Goal: Task Accomplishment & Management: Manage account settings

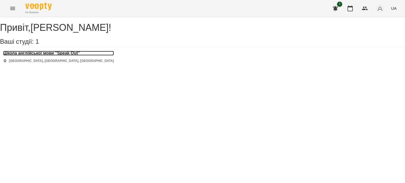
click at [59, 56] on h3 "Школа англійської мови "Speak Out"" at bounding box center [58, 53] width 111 height 5
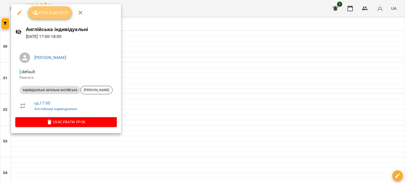
click at [61, 16] on span "Урок відбувся" at bounding box center [50, 12] width 36 height 6
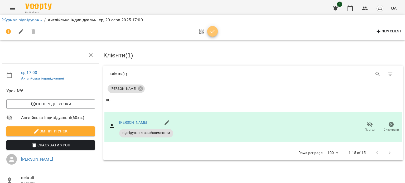
click at [214, 32] on icon "button" at bounding box center [212, 31] width 6 height 6
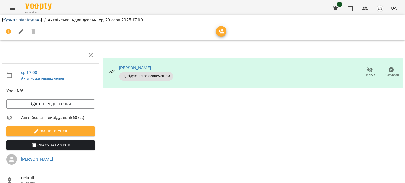
click at [10, 20] on link "Журнал відвідувань" at bounding box center [22, 19] width 40 height 5
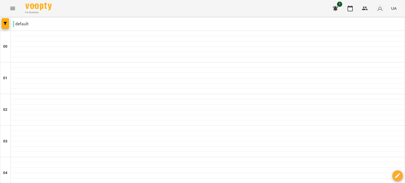
scroll to position [589, 0]
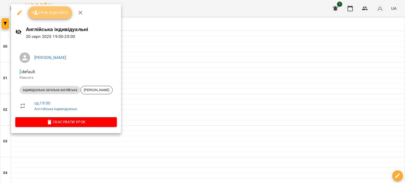
click at [58, 16] on button "Урок відбувся" at bounding box center [50, 12] width 44 height 13
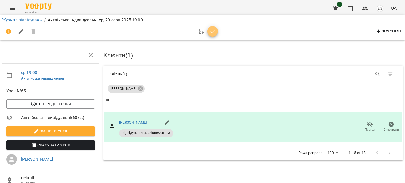
click at [214, 32] on icon "button" at bounding box center [212, 31] width 6 height 6
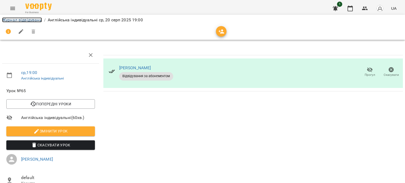
click at [9, 18] on link "Журнал відвідувань" at bounding box center [22, 19] width 40 height 5
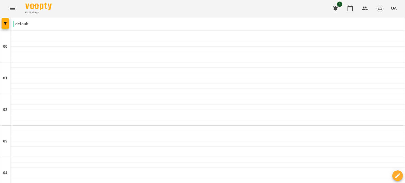
scroll to position [597, 0]
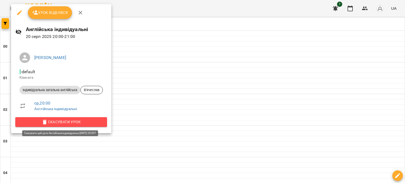
click at [70, 120] on span "Скасувати Урок" at bounding box center [60, 122] width 83 height 6
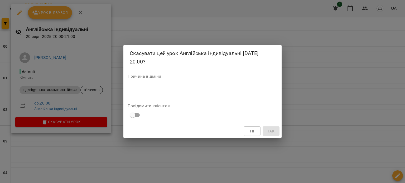
click at [152, 87] on textarea at bounding box center [202, 88] width 150 height 5
type textarea "**********"
click at [268, 134] on span "Так" at bounding box center [270, 131] width 7 height 6
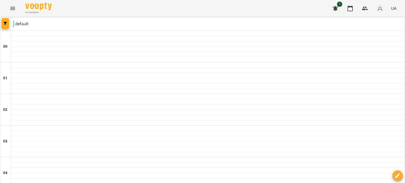
scroll to position [174, 0]
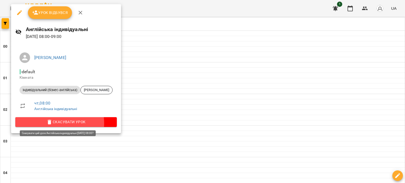
click at [55, 123] on span "Скасувати Урок" at bounding box center [65, 122] width 93 height 6
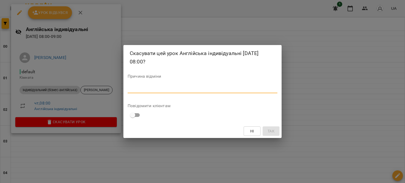
click at [163, 87] on textarea at bounding box center [202, 88] width 150 height 5
type textarea "*******"
click at [269, 132] on span "Так" at bounding box center [270, 131] width 7 height 6
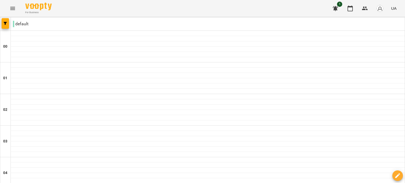
scroll to position [460, 0]
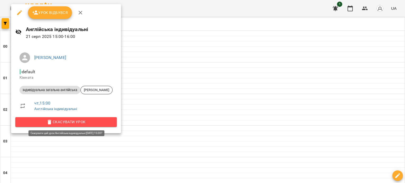
click at [69, 121] on span "Скасувати Урок" at bounding box center [65, 122] width 93 height 6
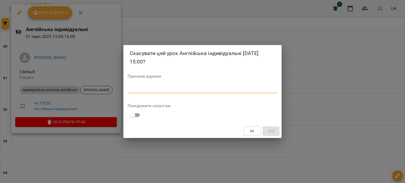
click at [143, 87] on textarea at bounding box center [202, 88] width 150 height 5
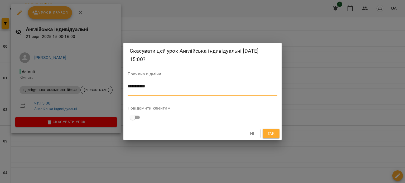
type textarea "**********"
click at [272, 136] on span "Так" at bounding box center [270, 133] width 7 height 6
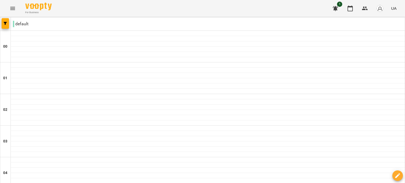
scroll to position [600, 0]
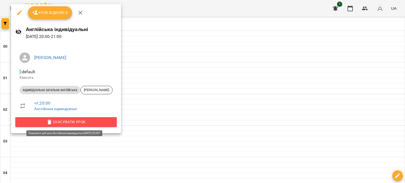
click at [67, 126] on button "Скасувати Урок" at bounding box center [65, 121] width 101 height 9
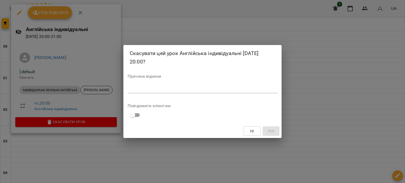
click at [226, 88] on textarea at bounding box center [202, 88] width 150 height 5
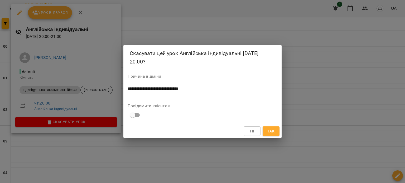
type textarea "**********"
click at [269, 129] on span "Так" at bounding box center [270, 131] width 7 height 6
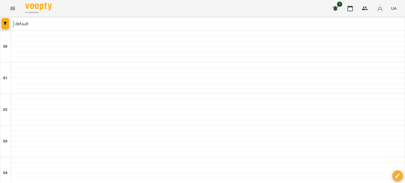
scroll to position [376, 0]
